Goal: Task Accomplishment & Management: Manage account settings

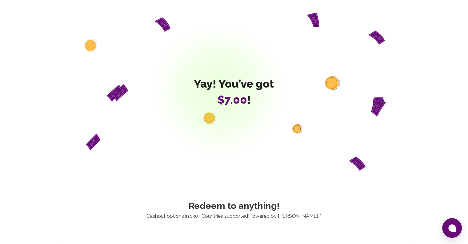
click at [233, 53] on div "Yay! You’ve got $7.00 !" at bounding box center [234, 91] width 355 height 158
drag, startPoint x: 226, startPoint y: 150, endPoint x: 225, endPoint y: 153, distance: 3.7
click at [225, 153] on div "Yay! You’ve got $7.00 !" at bounding box center [234, 91] width 355 height 158
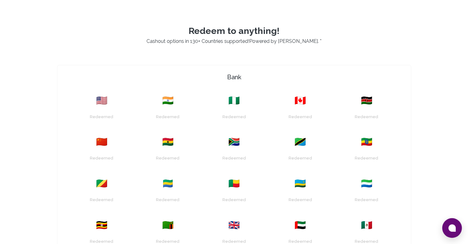
scroll to position [175, 0]
click at [182, 166] on div "🇺🇸 Redeemed 🇮🇳 Redeemed 🇳🇬 Redeemed 🇨🇦 Redeemed 🇰🇪 Redeemed 🇨🇳 Redeemed 🇬🇭 Rede…" at bounding box center [234, 192] width 334 height 212
click at [168, 148] on div "Redeemed" at bounding box center [168, 155] width 59 height 16
drag, startPoint x: 168, startPoint y: 148, endPoint x: 168, endPoint y: 159, distance: 11.1
click at [168, 150] on div "Redeemed" at bounding box center [168, 155] width 59 height 16
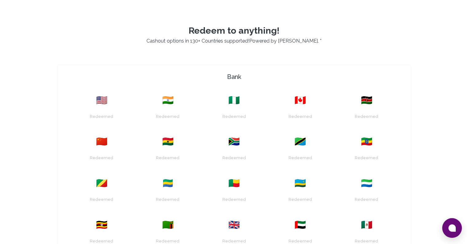
click at [168, 162] on div "Redeemed" at bounding box center [168, 155] width 59 height 16
click at [167, 161] on div "Redeemed" at bounding box center [168, 158] width 26 height 10
click at [165, 160] on div "Redeemed" at bounding box center [168, 158] width 26 height 10
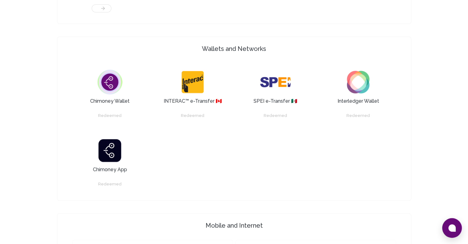
scroll to position [598, 0]
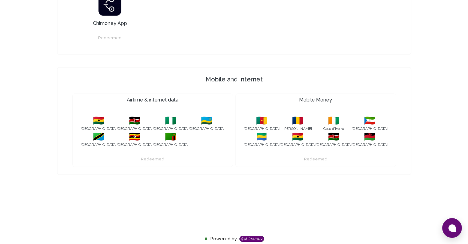
click at [159, 154] on div "Redeemed" at bounding box center [152, 159] width 26 height 10
click at [303, 153] on div "Mobile Money 🇨🇲 Cameroon 🇹🇩 Chad 🇨🇮 Cote d'Ivoire 🇬🇶 Equatorial Guinea 🇬🇦 Gabon…" at bounding box center [316, 129] width 161 height 73
drag, startPoint x: 310, startPoint y: 159, endPoint x: 335, endPoint y: 161, distance: 24.4
click at [330, 161] on div "Redeemed" at bounding box center [315, 156] width 155 height 16
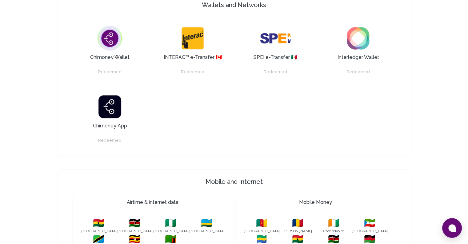
scroll to position [495, 0]
click at [100, 141] on div "Redeemed" at bounding box center [110, 141] width 26 height 10
click at [160, 146] on div "Chimoney Wallet Redeemed INTERAC™ e-Transfer 🇨🇦 Redeemed SPEI e-Transfer 🇲🇽 Red…" at bounding box center [234, 83] width 334 height 139
drag, startPoint x: 197, startPoint y: 170, endPoint x: 271, endPoint y: 183, distance: 74.7
click at [244, 181] on div "Mobile and Internet Airtime & internet data 🇬🇭 Ghana 🇰🇪 Kenya 🇳🇬 Nigeria 🇷🇼 Rwa…" at bounding box center [234, 223] width 355 height 108
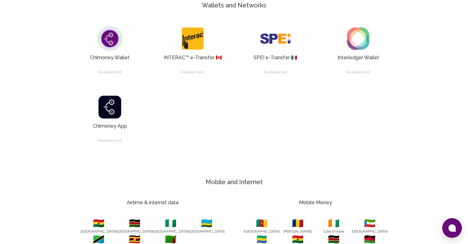
click at [319, 88] on div "Chimoney Wallet Redeemed INTERAC™ e-Transfer 🇨🇦 Redeemed SPEI e-Transfer 🇲🇽 Red…" at bounding box center [234, 83] width 334 height 139
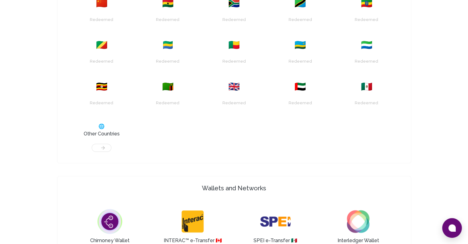
scroll to position [340, 0]
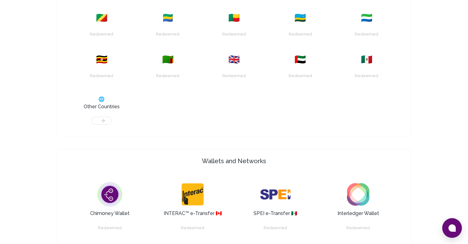
click at [97, 118] on div at bounding box center [101, 117] width 59 height 14
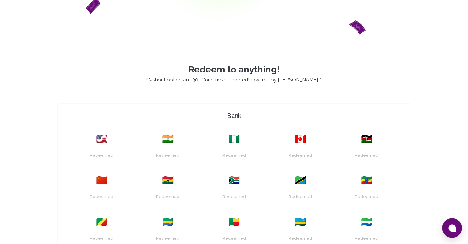
scroll to position [0, 0]
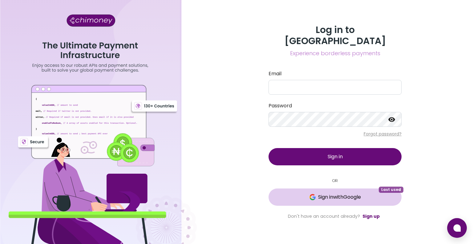
click at [365, 193] on span "Sign in with Google" at bounding box center [335, 196] width 108 height 7
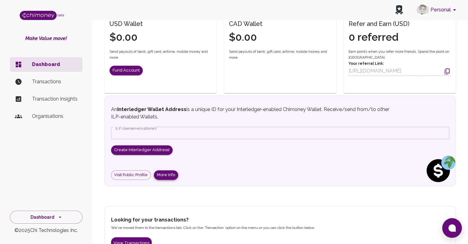
scroll to position [202, 0]
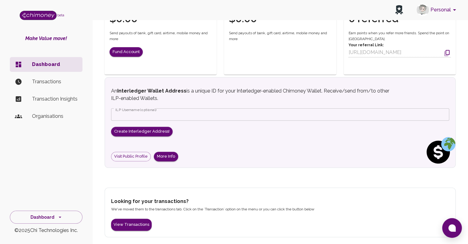
click at [48, 124] on ul "Dashboard Transactions Transaction Insights Organisations" at bounding box center [46, 92] width 73 height 74
click at [50, 120] on li "Organisations" at bounding box center [46, 116] width 73 height 15
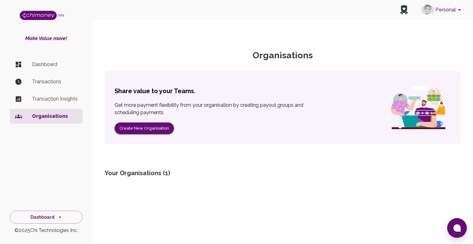
drag, startPoint x: 58, startPoint y: 101, endPoint x: 61, endPoint y: 103, distance: 3.8
click at [61, 103] on li "Transaction Insights" at bounding box center [46, 98] width 73 height 15
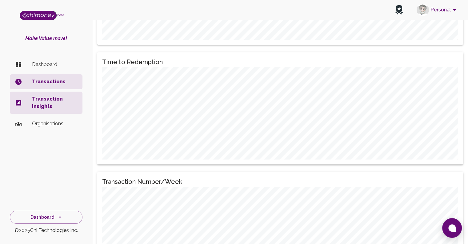
scroll to position [505, 0]
click at [54, 97] on p "Transaction Insights" at bounding box center [55, 102] width 46 height 15
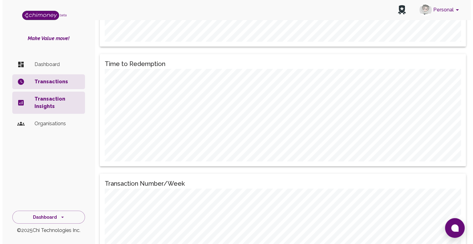
scroll to position [0, 0]
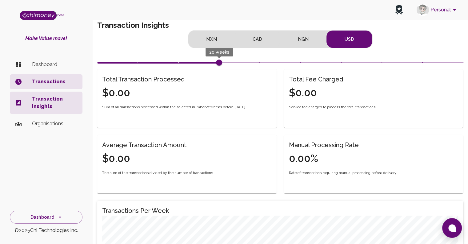
click at [63, 72] on ul "Dashboard Transactions Transaction Insights Organisations" at bounding box center [46, 95] width 73 height 81
click at [62, 81] on p "Transactions" at bounding box center [55, 81] width 46 height 7
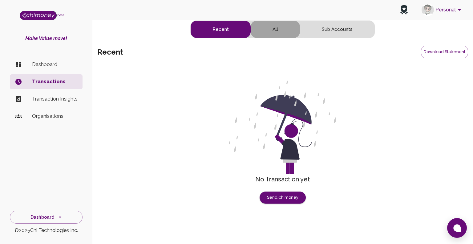
click at [289, 32] on button "All" at bounding box center [275, 29] width 49 height 17
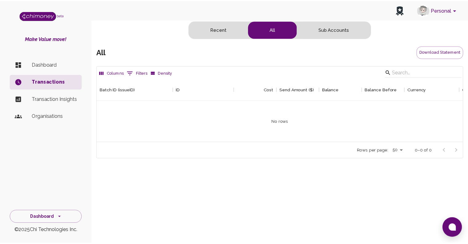
scroll to position [63, 365]
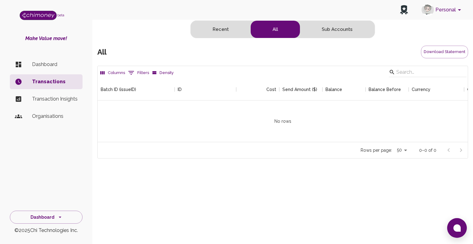
click at [39, 60] on li "Dashboard" at bounding box center [46, 64] width 73 height 15
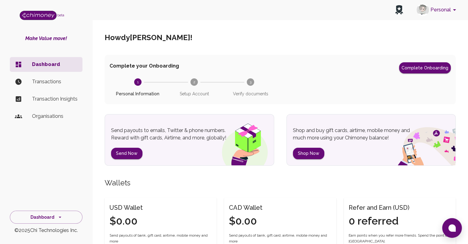
scroll to position [202, 0]
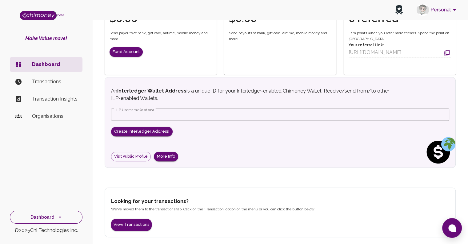
click at [41, 222] on button "Dashboard" at bounding box center [46, 216] width 73 height 13
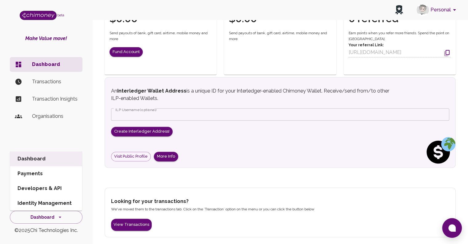
click at [44, 178] on li "Payments" at bounding box center [46, 173] width 72 height 15
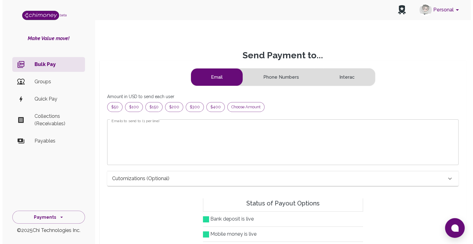
scroll to position [75, 336]
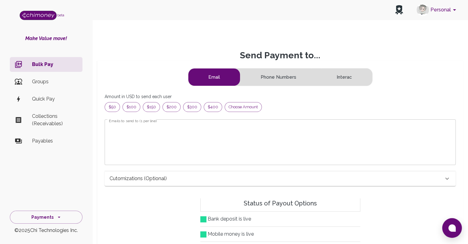
click at [48, 84] on p "Groups" at bounding box center [55, 81] width 46 height 7
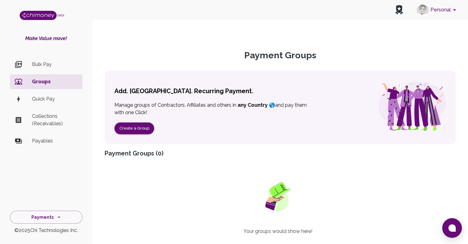
click at [60, 96] on p "Quick Pay" at bounding box center [55, 98] width 46 height 7
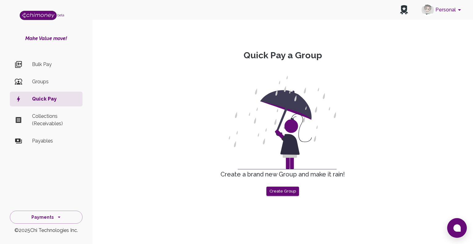
click at [58, 116] on p "Collections (Receivables)" at bounding box center [55, 119] width 46 height 15
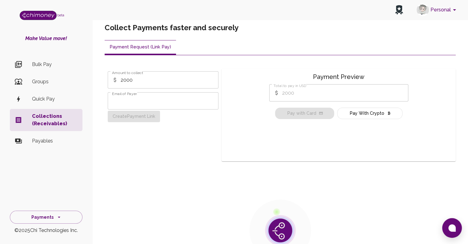
click at [50, 144] on p "Payables" at bounding box center [55, 140] width 46 height 7
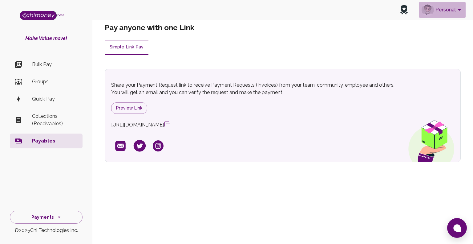
click at [442, 14] on button "Personal" at bounding box center [442, 10] width 46 height 16
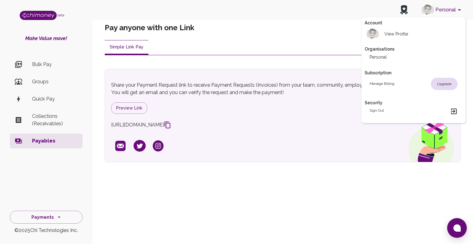
click at [411, 54] on li "Personal" at bounding box center [414, 57] width 98 height 10
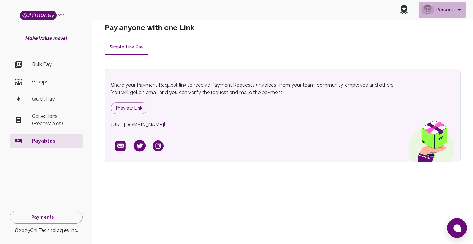
click at [434, 14] on button "Personal" at bounding box center [442, 10] width 46 height 16
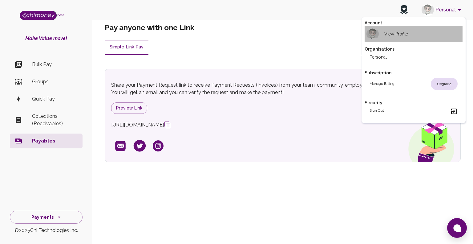
click at [378, 36] on img at bounding box center [372, 34] width 12 height 12
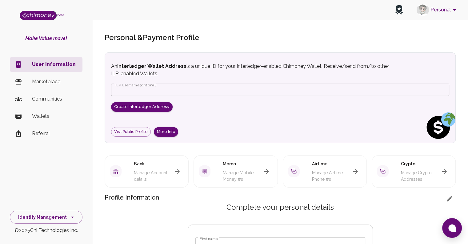
click at [73, 115] on p "Wallets" at bounding box center [55, 115] width 46 height 7
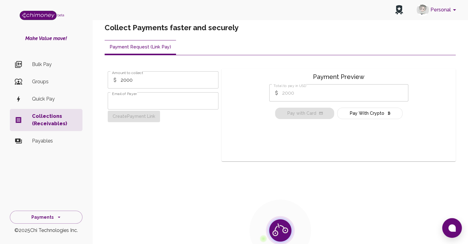
click at [51, 146] on li "Payables" at bounding box center [46, 140] width 73 height 15
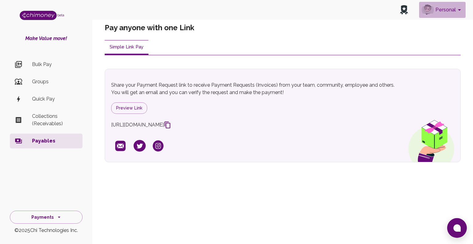
click at [435, 7] on button "Personal" at bounding box center [442, 10] width 46 height 16
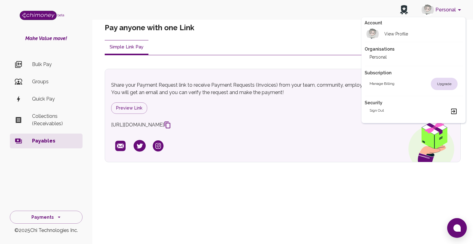
click at [405, 53] on li "Personal" at bounding box center [414, 57] width 98 height 10
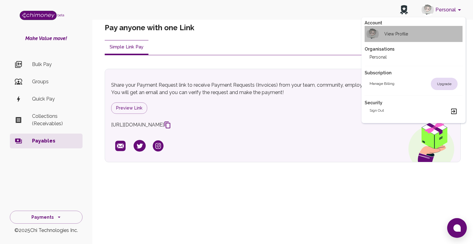
click at [403, 38] on div "View Profile" at bounding box center [388, 34] width 38 height 12
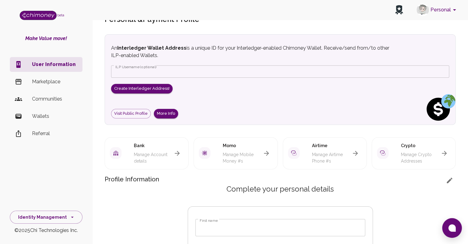
scroll to position [34, 0]
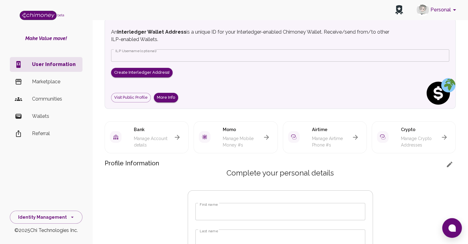
click at [179, 137] on icon "button" at bounding box center [177, 137] width 5 height 5
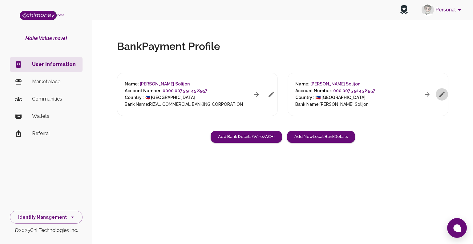
click at [437, 95] on button "button" at bounding box center [442, 94] width 12 height 12
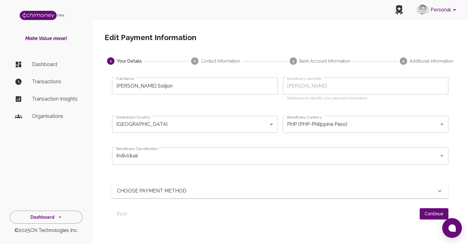
click at [256, 68] on div "1 Your Details 2 Contact Information 3 Bank Account Information 4 Additional In…" at bounding box center [280, 168] width 351 height 223
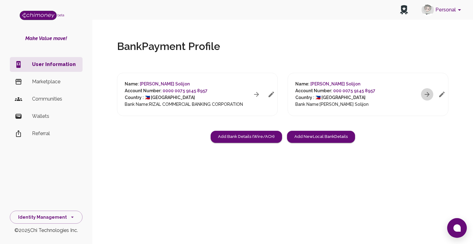
click at [426, 94] on icon "button" at bounding box center [426, 94] width 7 height 7
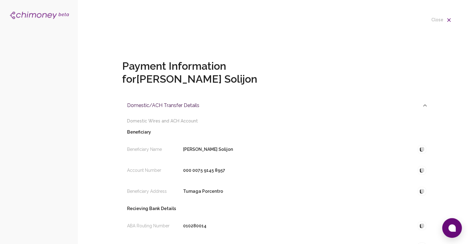
click at [430, 101] on div "Domestic/ACH Transfer Details" at bounding box center [278, 105] width 312 height 20
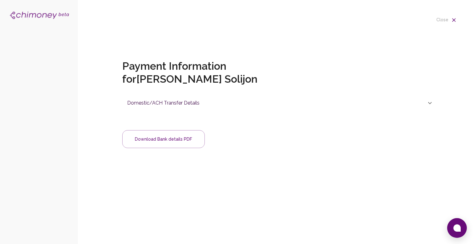
click at [430, 101] on icon at bounding box center [429, 102] width 7 height 7
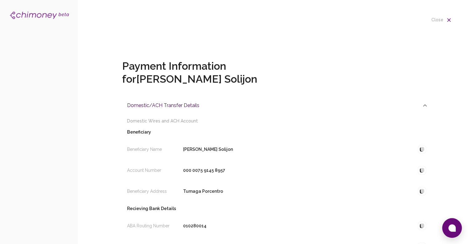
drag, startPoint x: 434, startPoint y: 146, endPoint x: 421, endPoint y: 150, distance: 13.4
click at [434, 147] on div "Payment Information for [PERSON_NAME] Solijon Domestic/ACH Transfer Details Dom…" at bounding box center [278, 173] width 351 height 266
click at [420, 151] on img "button" at bounding box center [422, 149] width 9 height 9
click at [386, 145] on div "Beneficiary Name [PERSON_NAME] Solijon" at bounding box center [278, 149] width 302 height 14
click at [229, 150] on p "[PERSON_NAME] Solijon" at bounding box center [208, 149] width 50 height 6
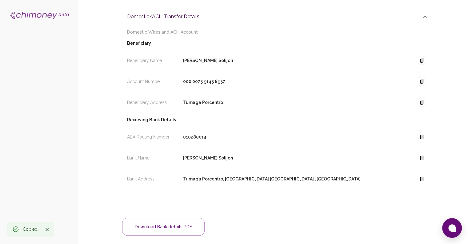
scroll to position [89, 0]
click at [196, 135] on p "010280014" at bounding box center [194, 136] width 23 height 6
click at [266, 172] on div "Bank Address Tumaga Porcentro, Zamboanga City Zamboanga City , Philippines" at bounding box center [278, 178] width 302 height 14
click at [266, 176] on p "Tumaga Porcentro, Zamboanga City Zamboanga City , Philippines" at bounding box center [272, 178] width 178 height 6
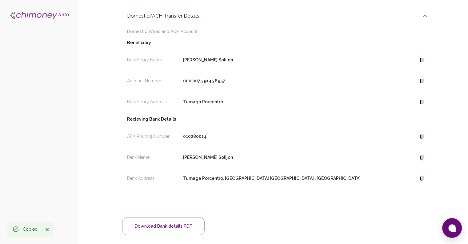
click at [429, 179] on div "Domestic Wires and ACH Account Beneficiary Copied Beneficiary Name John Laurenc…" at bounding box center [278, 111] width 312 height 171
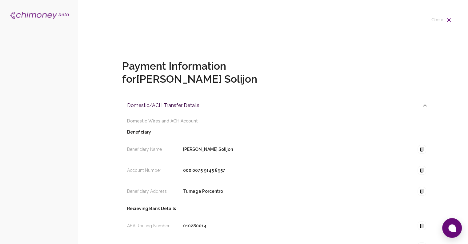
scroll to position [95, 0]
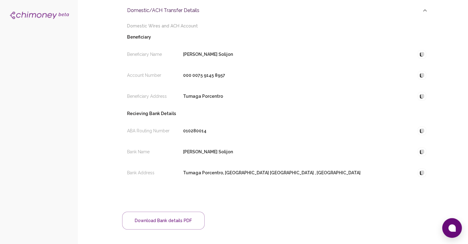
click at [171, 170] on p "Bank Address" at bounding box center [150, 172] width 46 height 6
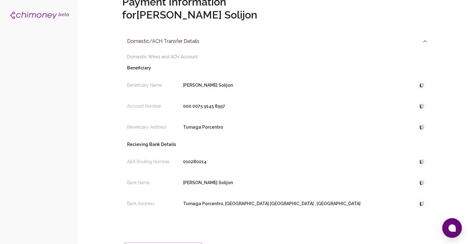
scroll to position [0, 0]
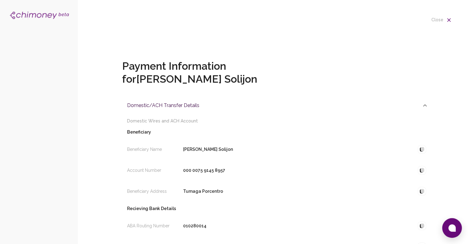
click at [440, 17] on h6 "close" at bounding box center [438, 20] width 12 height 7
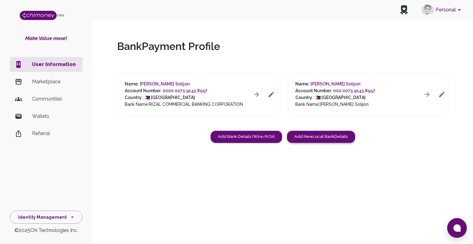
click at [312, 134] on button "Add New Local Bank Details" at bounding box center [321, 137] width 68 height 12
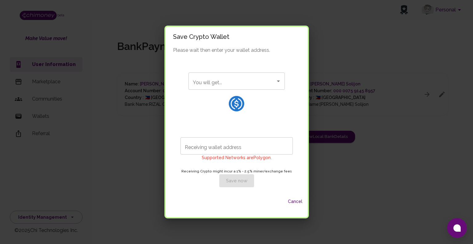
click at [324, 134] on div "Save Crypto Wallet Please wait then enter your wallet address. You will get... …" at bounding box center [236, 122] width 473 height 244
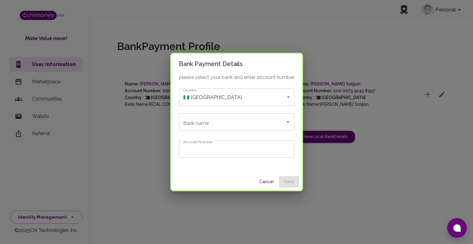
click at [257, 140] on div "please select your bank and enter account number Country 🇳🇬 Nigeria Nigeria Cou…" at bounding box center [237, 124] width 130 height 100
click at [263, 187] on button "Cancel" at bounding box center [267, 181] width 20 height 11
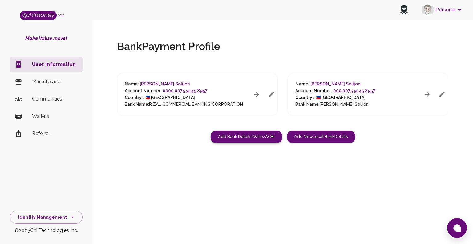
click at [254, 134] on button "Add Bank Details (Wire/ACH)" at bounding box center [246, 137] width 71 height 12
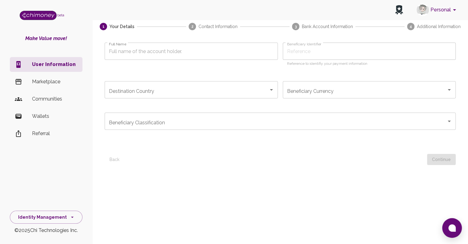
scroll to position [34, 0]
click at [123, 158] on div "Back Continue" at bounding box center [280, 157] width 351 height 16
click at [116, 159] on div "Back Continue" at bounding box center [280, 157] width 351 height 16
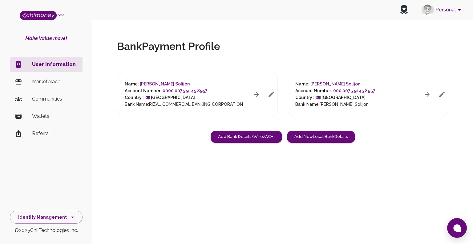
click at [438, 97] on icon "button" at bounding box center [441, 94] width 7 height 7
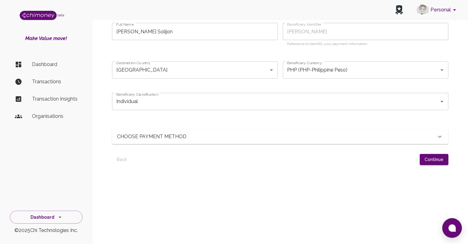
scroll to position [23, 0]
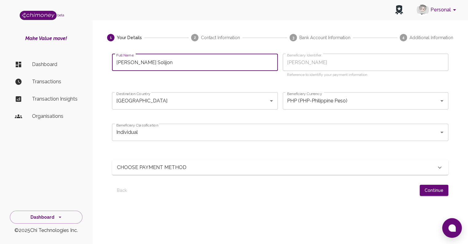
drag, startPoint x: 114, startPoint y: 68, endPoint x: 5, endPoint y: 72, distance: 108.8
click at [5, 72] on div "Personal beta Make Value move! Dashboard Transactions Transaction Insights Orga…" at bounding box center [234, 126] width 468 height 298
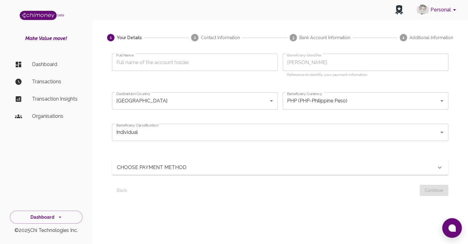
drag, startPoint x: 439, startPoint y: 196, endPoint x: 437, endPoint y: 192, distance: 4.4
click at [438, 196] on div "1 Your Details 2 Contact Information 3 Bank Account Information 4 Additional In…" at bounding box center [280, 145] width 351 height 223
click at [437, 192] on div "Back Continue" at bounding box center [280, 188] width 337 height 16
click at [161, 132] on input "Individual" at bounding box center [272, 132] width 314 height 12
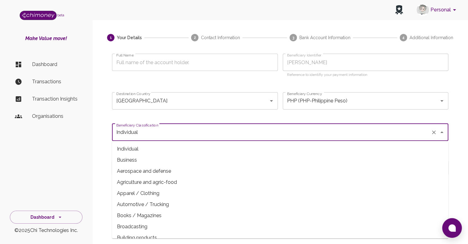
click at [18, 125] on ul "Dashboard Transactions Transaction Insights Organisations" at bounding box center [46, 92] width 73 height 74
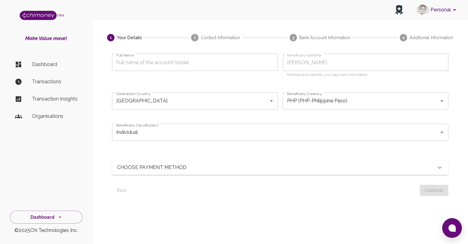
click at [271, 191] on div at bounding box center [277, 189] width 286 height 11
click at [146, 169] on p "CHOOSE PAYMENT METHOD" at bounding box center [169, 167] width 105 height 7
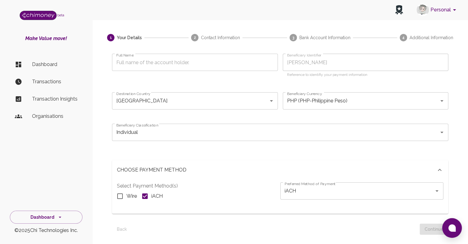
click at [240, 241] on div "1 Your Details 2 Contact Information 3 Bank Account Information 4 Additional In…" at bounding box center [280, 165] width 351 height 262
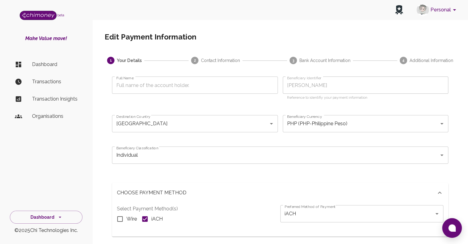
scroll to position [62, 0]
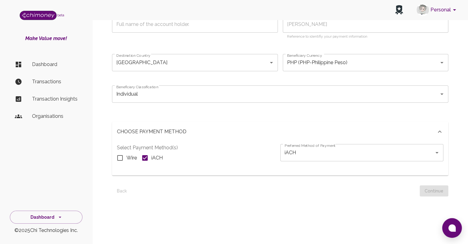
click at [117, 188] on div "Back Continue" at bounding box center [280, 188] width 337 height 16
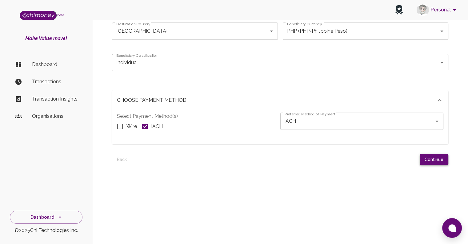
type input "John Laurence M. Solijon"
click at [435, 154] on button "Continue" at bounding box center [434, 159] width 29 height 11
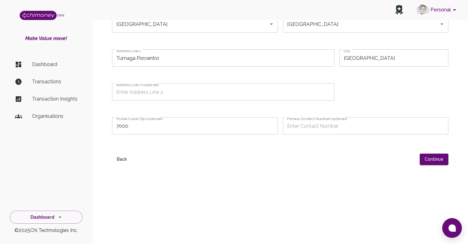
scroll to position [59, 0]
click at [435, 161] on button "Continue" at bounding box center [434, 159] width 29 height 11
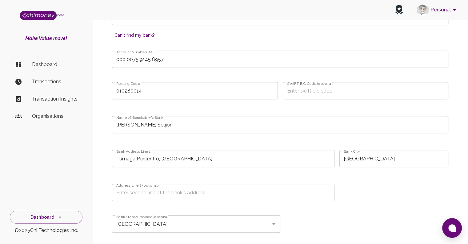
scroll to position [340, 0]
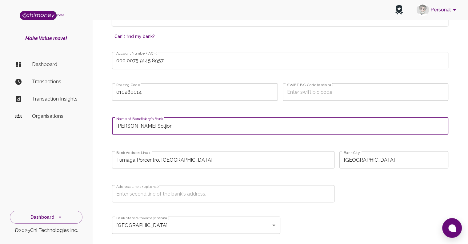
drag, startPoint x: 220, startPoint y: 133, endPoint x: 0, endPoint y: 127, distance: 220.5
click at [0, 129] on div "Personal beta Make Value move! Dashboard Transactions Transaction Insights Orga…" at bounding box center [234, 18] width 468 height 717
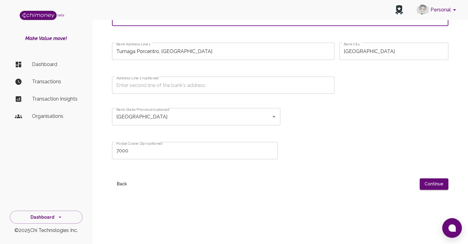
scroll to position [473, 0]
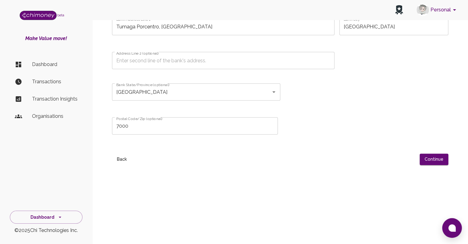
type input "RCBC"
click at [410, 164] on div at bounding box center [277, 158] width 286 height 11
click at [416, 159] on div at bounding box center [277, 158] width 286 height 11
click at [422, 158] on button "Continue" at bounding box center [434, 158] width 29 height 11
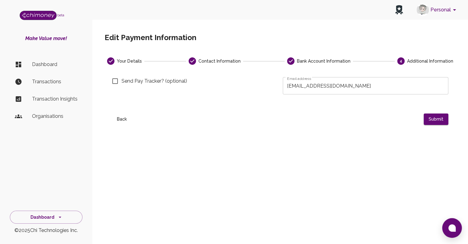
scroll to position [0, 0]
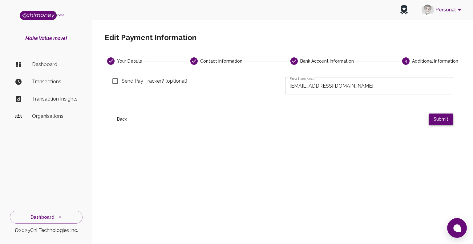
click at [444, 118] on button "Submit" at bounding box center [441, 118] width 25 height 11
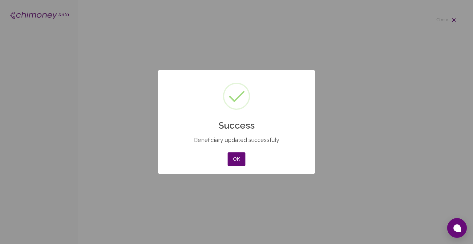
click at [248, 161] on div "× Success Beneficiary updated successfuly OK No Cancel" at bounding box center [237, 121] width 158 height 103
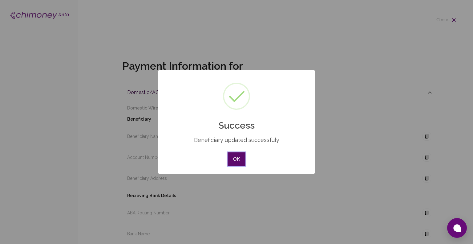
click at [244, 160] on button "OK" at bounding box center [237, 159] width 18 height 14
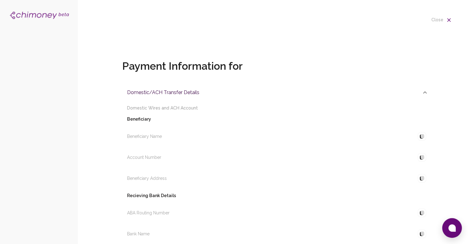
click at [424, 93] on icon at bounding box center [425, 92] width 7 height 7
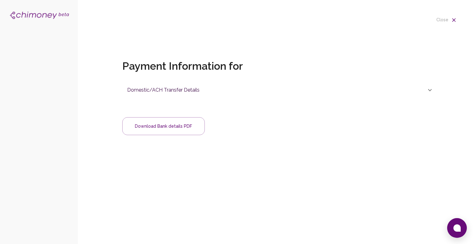
click at [438, 13] on div "close Payment Information for Domestic/ACH Transfer Details Domestic Wires and …" at bounding box center [280, 122] width 385 height 244
click at [446, 17] on h6 "close" at bounding box center [442, 20] width 12 height 7
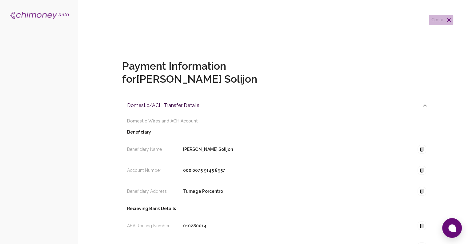
click at [443, 17] on h6 "close" at bounding box center [438, 20] width 12 height 7
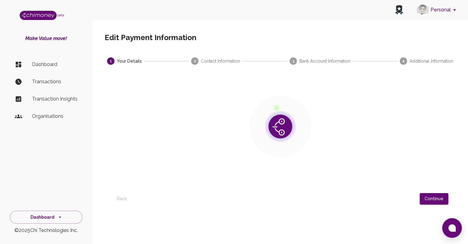
click at [54, 115] on p "Organisations" at bounding box center [55, 115] width 46 height 7
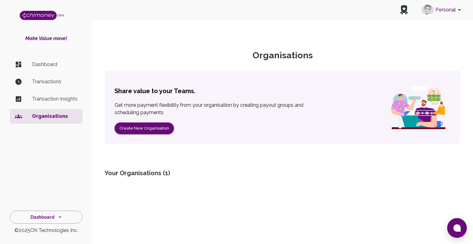
click at [52, 96] on p "Transaction Insights" at bounding box center [55, 98] width 46 height 7
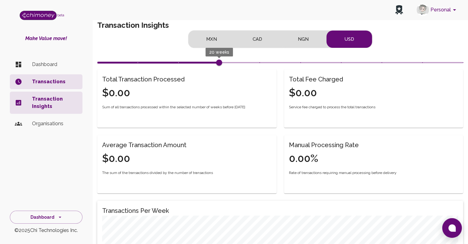
click at [440, 17] on button "Personal" at bounding box center [437, 10] width 46 height 16
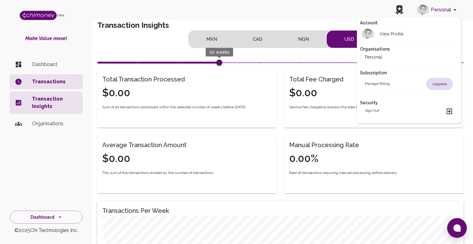
click at [418, 31] on li "View Profile" at bounding box center [409, 34] width 98 height 16
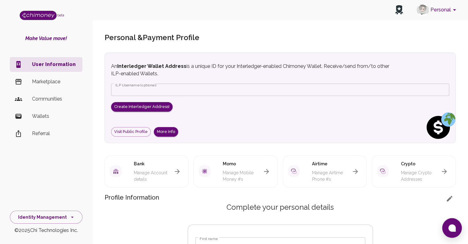
click at [37, 98] on p "Communities" at bounding box center [55, 98] width 46 height 7
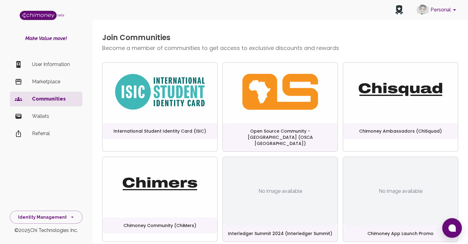
click at [40, 84] on p "Marketplace" at bounding box center [55, 81] width 46 height 7
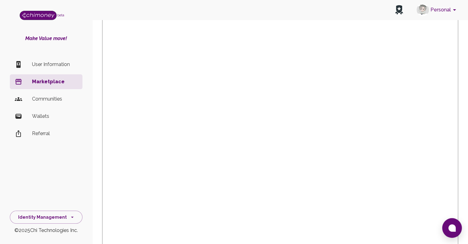
scroll to position [243, 0]
click at [75, 64] on p "User Information" at bounding box center [55, 64] width 46 height 7
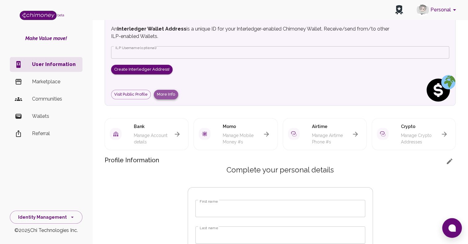
click at [168, 91] on button "More Info" at bounding box center [166, 95] width 24 height 10
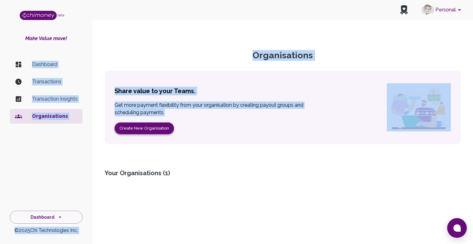
drag, startPoint x: 56, startPoint y: 95, endPoint x: 153, endPoint y: 132, distance: 104.1
click at [446, 5] on button "Personal" at bounding box center [442, 10] width 46 height 16
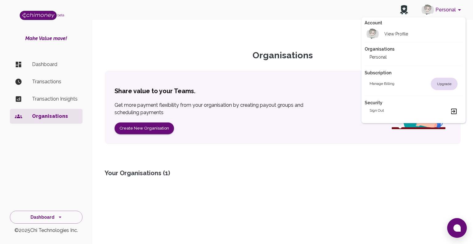
click at [426, 16] on div at bounding box center [236, 122] width 473 height 244
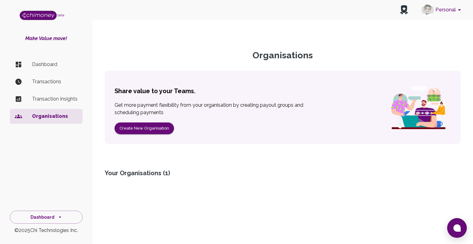
click at [422, 25] on li "View Profile" at bounding box center [427, 25] width 74 height 9
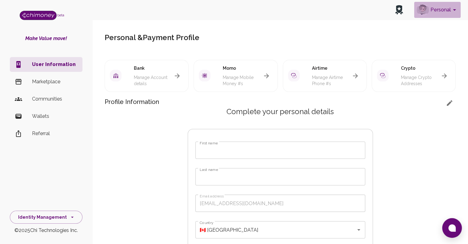
click at [434, 10] on button "Personal" at bounding box center [437, 10] width 46 height 16
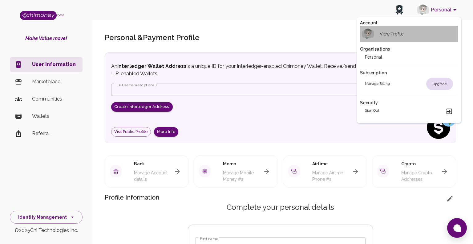
click at [411, 34] on li "View Profile" at bounding box center [409, 34] width 98 height 16
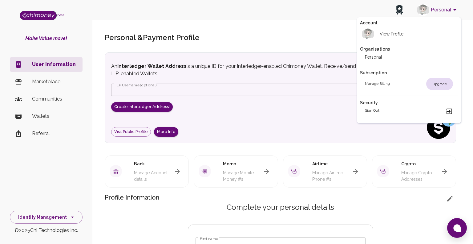
click at [391, 30] on div "View Profile" at bounding box center [384, 34] width 38 height 12
click at [31, 146] on div at bounding box center [236, 122] width 473 height 244
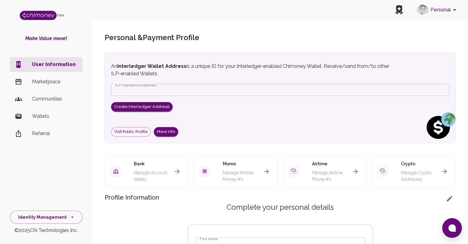
click at [38, 132] on p "Referral" at bounding box center [55, 133] width 46 height 7
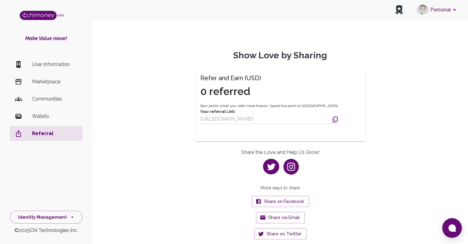
scroll to position [49, 0]
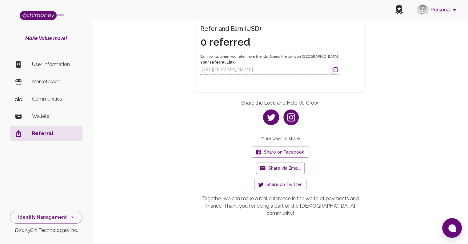
click at [57, 106] on li "Communities" at bounding box center [46, 98] width 73 height 15
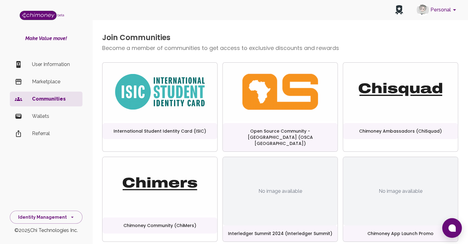
click at [54, 113] on p "Wallets" at bounding box center [55, 115] width 46 height 7
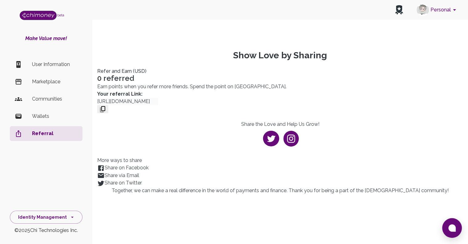
click at [47, 118] on p "Wallets" at bounding box center [55, 115] width 46 height 7
